Goal: Check status: Check status

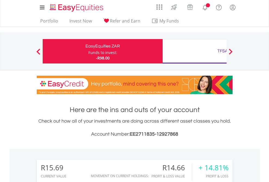
scroll to position [52, 85]
click at [88, 51] on div "Funds to invest:" at bounding box center [102, 52] width 29 height 5
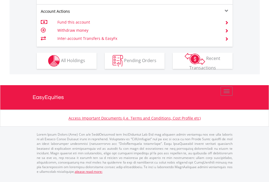
scroll to position [521, 0]
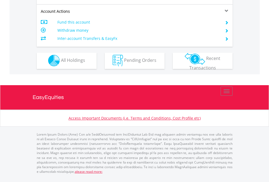
scroll to position [508, 0]
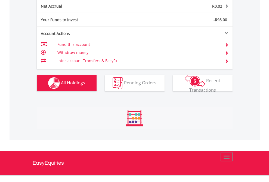
scroll to position [52, 85]
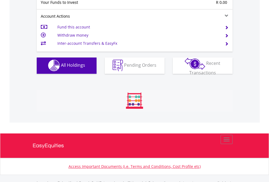
scroll to position [538, 0]
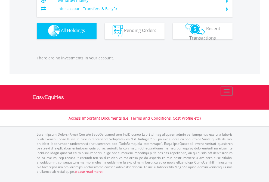
scroll to position [52, 85]
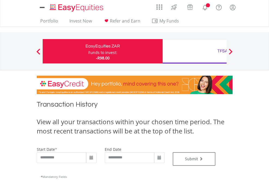
type input "**********"
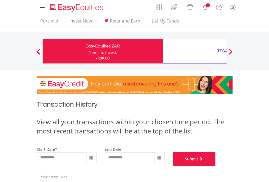
click at [216, 166] on button "Submit" at bounding box center [194, 160] width 43 height 14
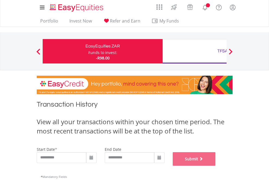
scroll to position [220, 0]
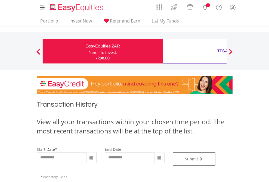
click at [194, 51] on div "TFSA" at bounding box center [222, 51] width 113 height 8
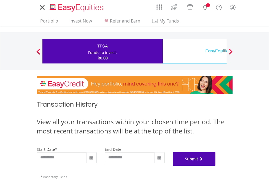
click at [216, 166] on button "Submit" at bounding box center [194, 160] width 43 height 14
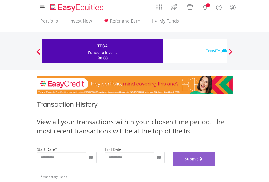
scroll to position [220, 0]
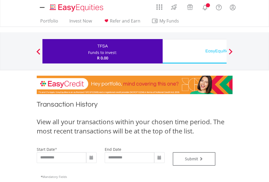
click at [194, 51] on div "EasyEquities USD" at bounding box center [222, 51] width 113 height 8
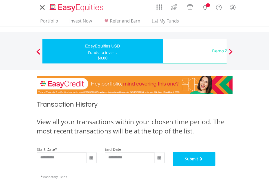
click at [216, 166] on button "Submit" at bounding box center [194, 160] width 43 height 14
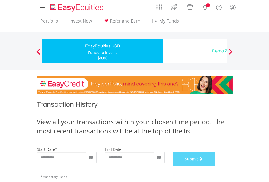
scroll to position [220, 0]
